Goal: Check status: Check status

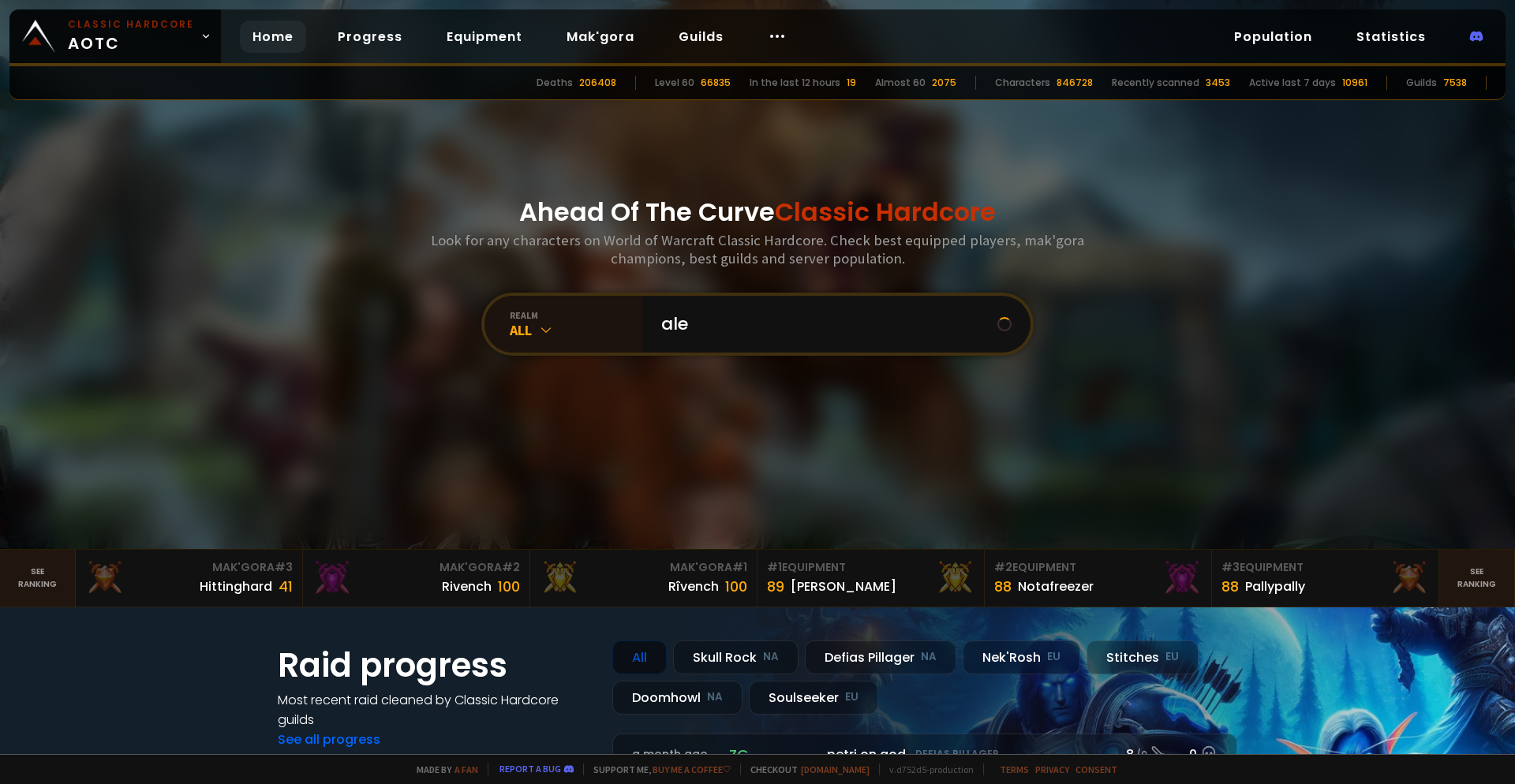
type input "alex"
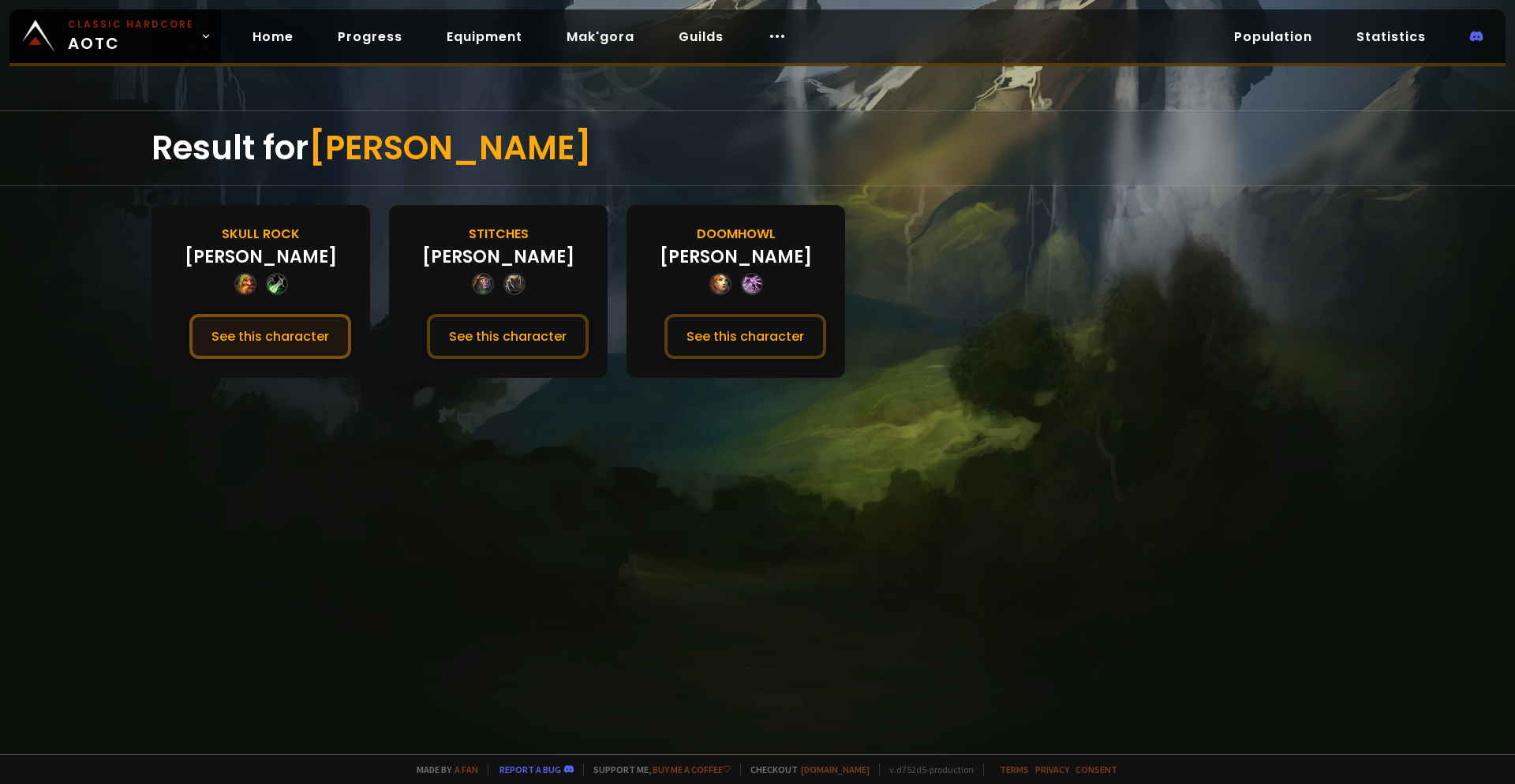
click at [281, 340] on button "See this character" at bounding box center [270, 337] width 162 height 45
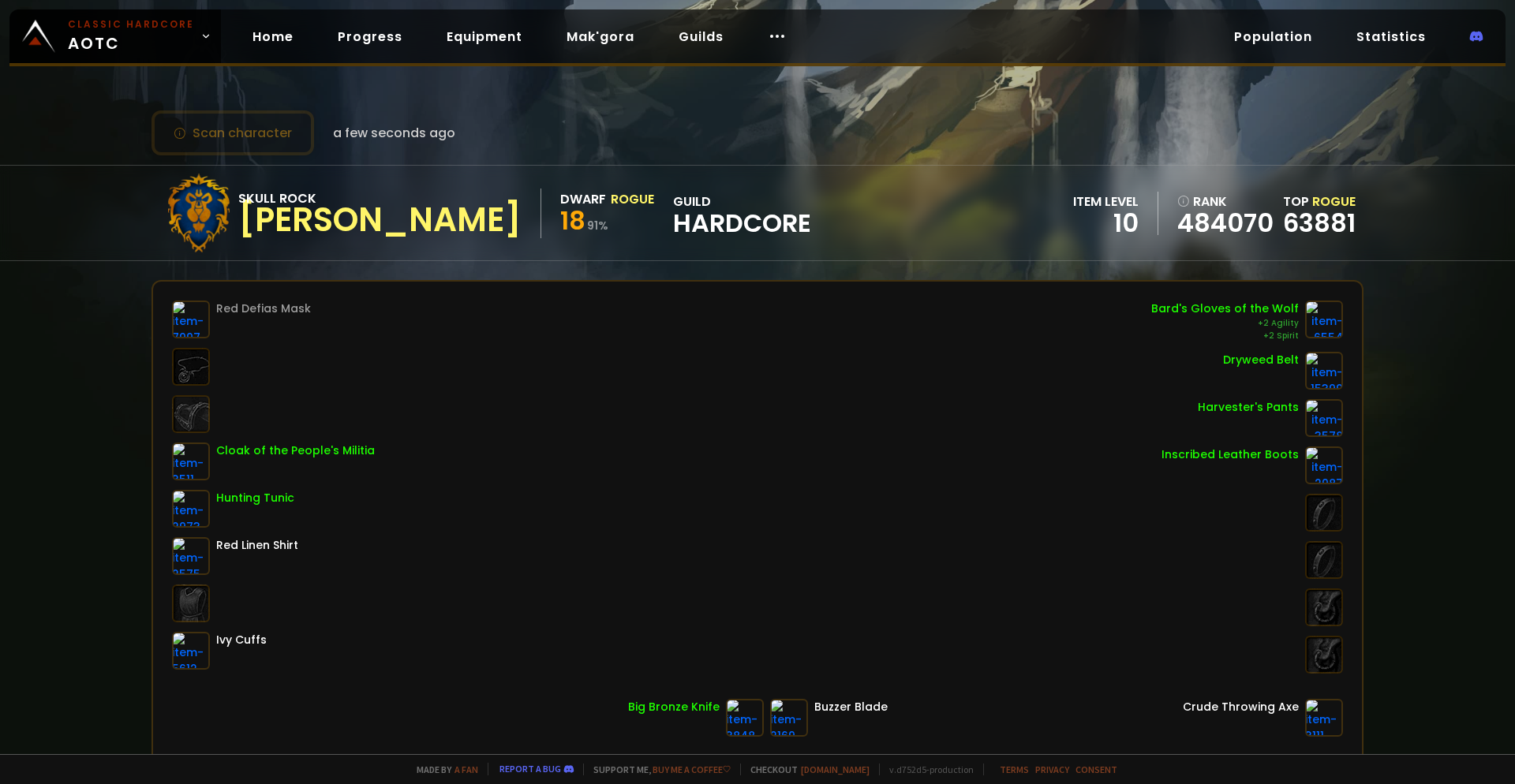
click at [1397, 213] on div "Skull Rock Alex Dwarf Rogue 18 91 % guild Hardcore item level 10 rank 484070 To…" at bounding box center [758, 213] width 1515 height 97
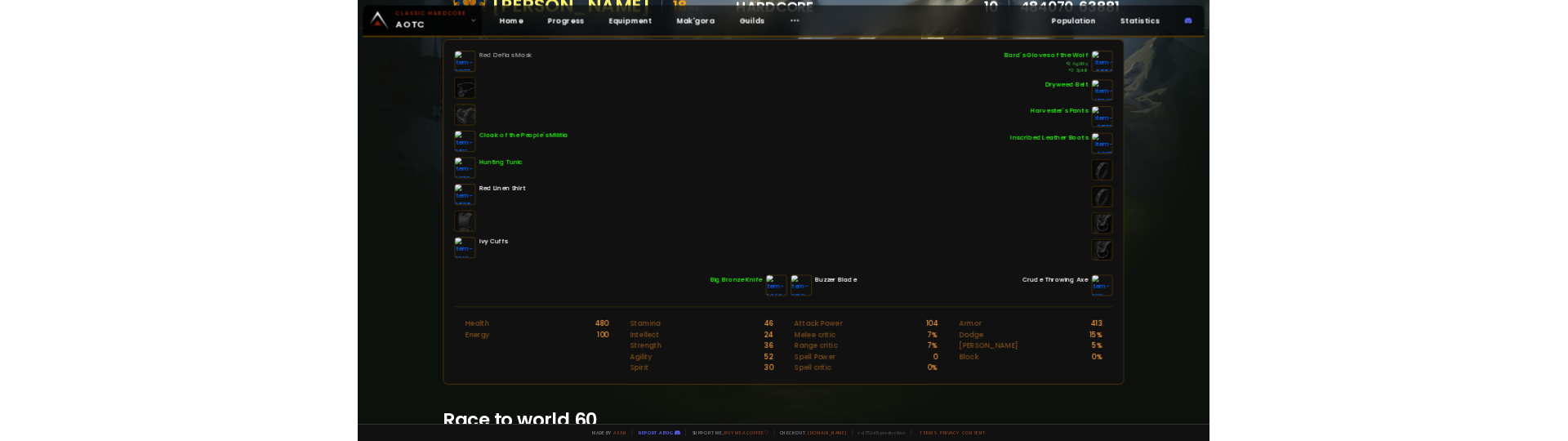
scroll to position [225, 0]
